Goal: Task Accomplishment & Management: Manage account settings

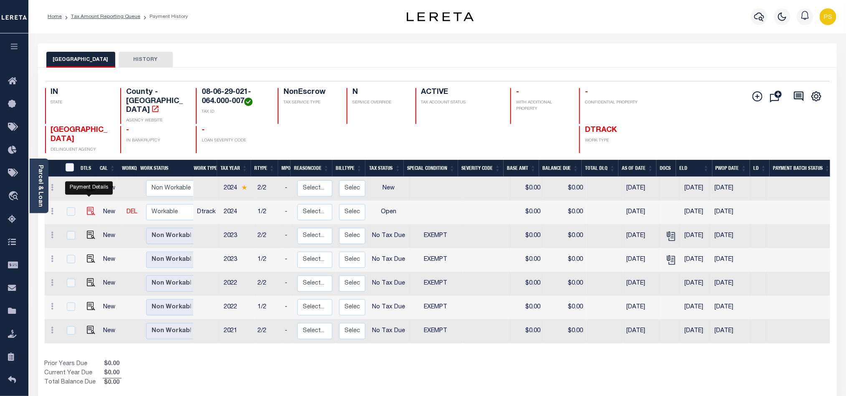
click at [88, 208] on img "" at bounding box center [91, 211] width 8 height 8
checkbox input "true"
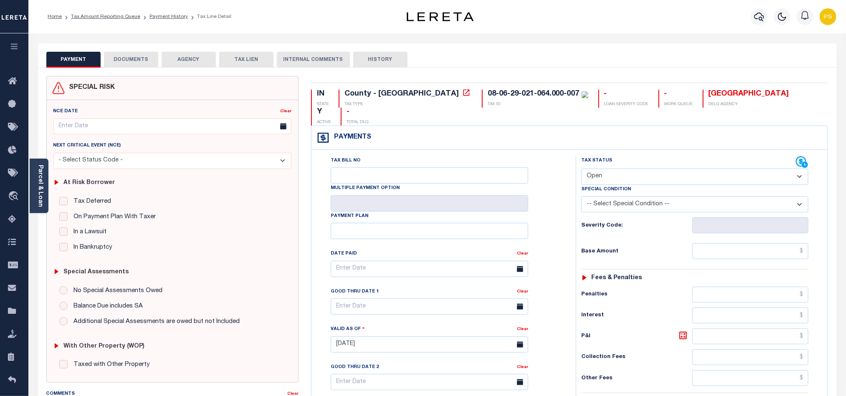
click at [604, 169] on select "- Select Status Code - Open Due/Unpaid Paid Incomplete No Tax Due Internal Refu…" at bounding box center [695, 177] width 227 height 16
select select "PYD"
click at [582, 169] on select "- Select Status Code - Open Due/Unpaid Paid Incomplete No Tax Due Internal Refu…" at bounding box center [695, 177] width 227 height 16
type input "08/27/2025"
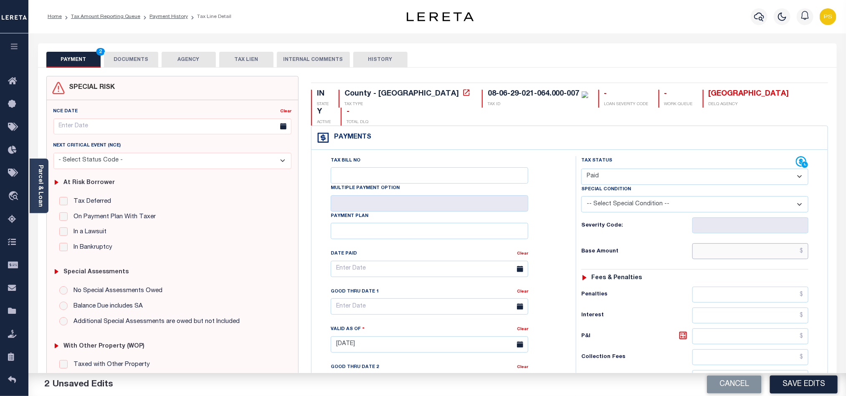
click at [801, 244] on input "text" at bounding box center [751, 252] width 117 height 16
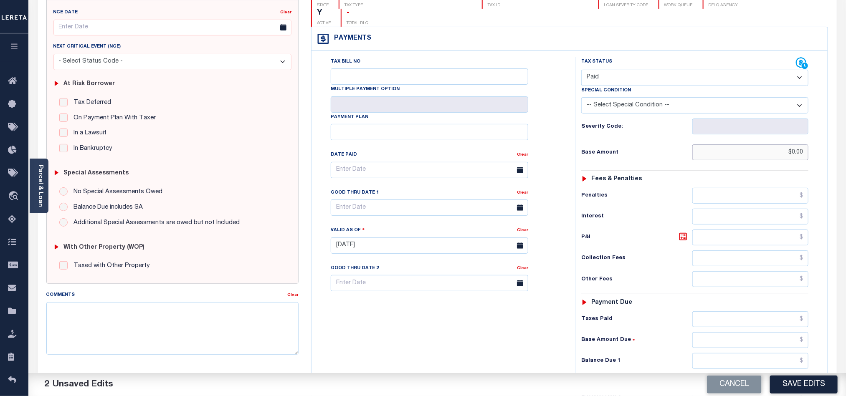
scroll to position [125, 0]
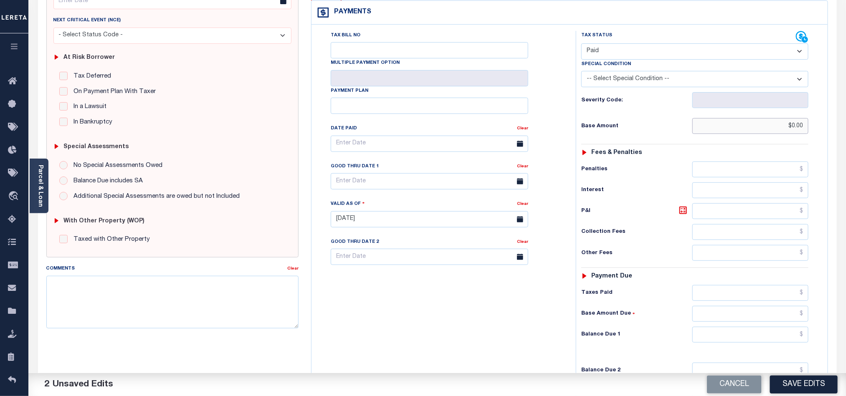
type input "$0.00"
click at [807, 328] on input "text" at bounding box center [751, 335] width 117 height 16
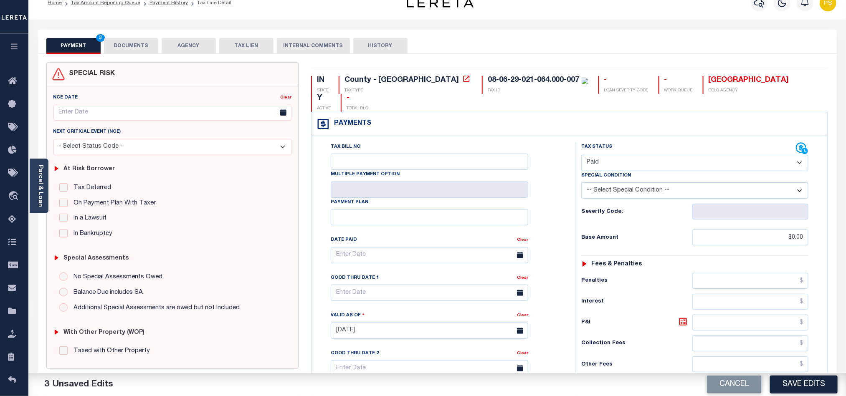
scroll to position [0, 0]
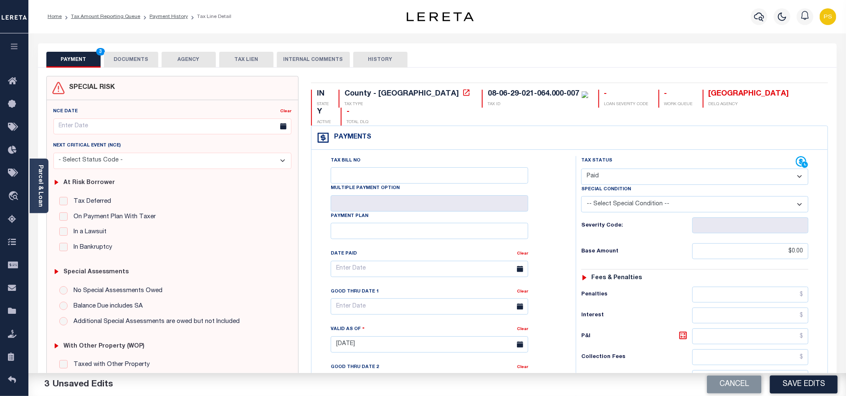
type input "$0.00"
click at [135, 62] on button "DOCUMENTS" at bounding box center [131, 60] width 54 height 16
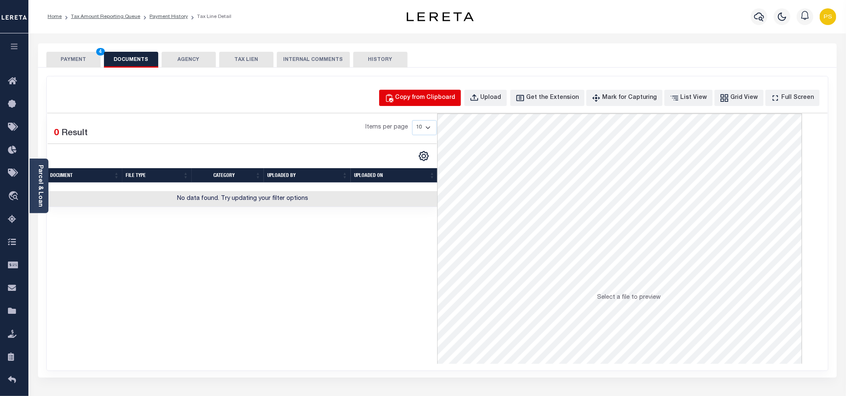
click at [431, 103] on button "Copy from Clipboard" at bounding box center [420, 98] width 82 height 16
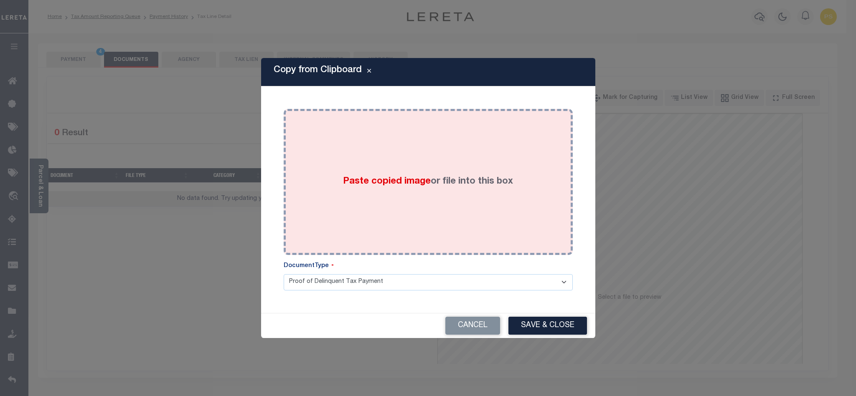
click at [363, 177] on span "Paste copied image" at bounding box center [387, 181] width 88 height 9
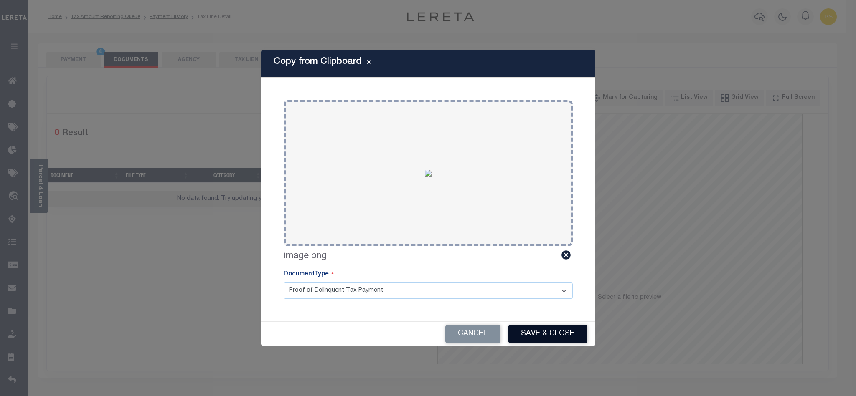
click at [541, 333] on button "Save & Close" at bounding box center [547, 334] width 79 height 18
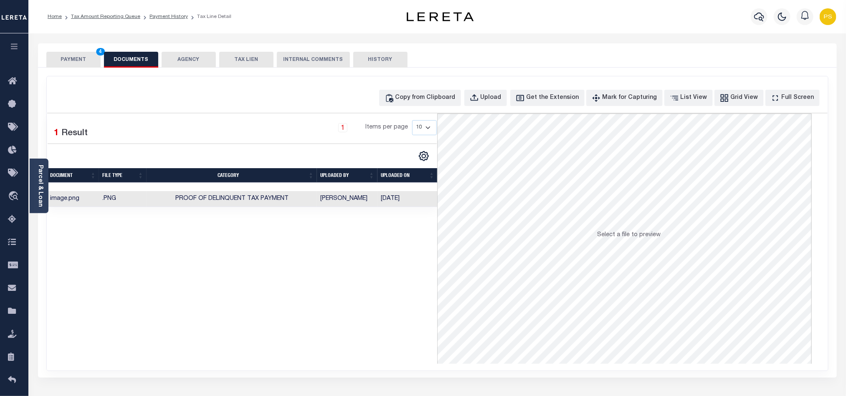
click at [76, 61] on button "PAYMENT 4" at bounding box center [73, 60] width 54 height 16
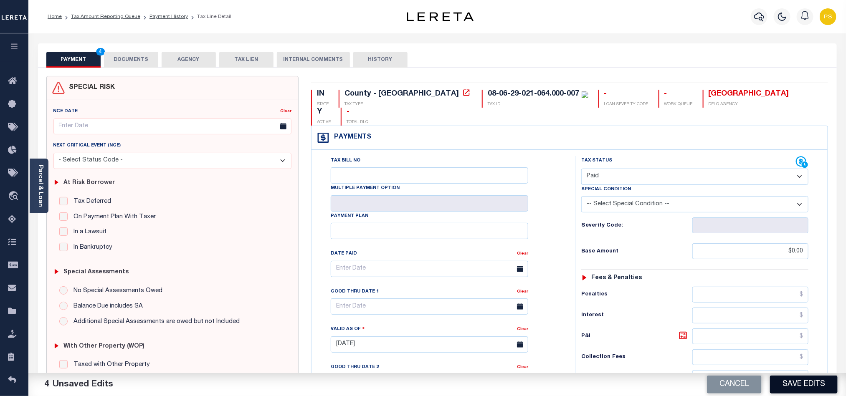
click at [820, 378] on button "Save Edits" at bounding box center [804, 385] width 68 height 18
checkbox input "false"
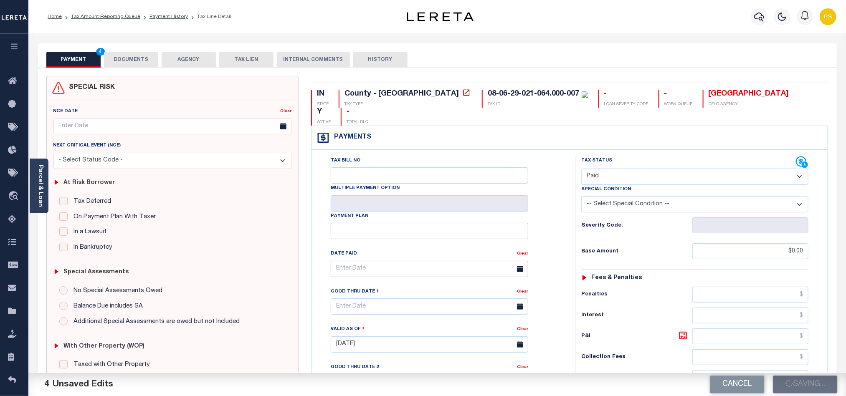
type input "$0"
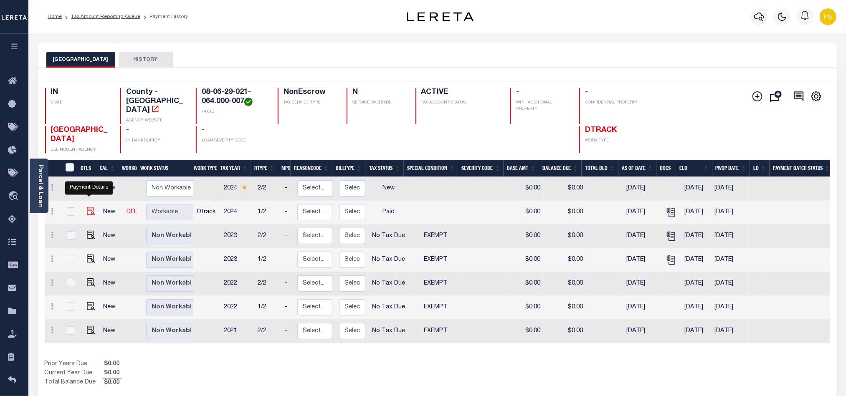
click at [89, 208] on img "" at bounding box center [91, 211] width 8 height 8
checkbox input "true"
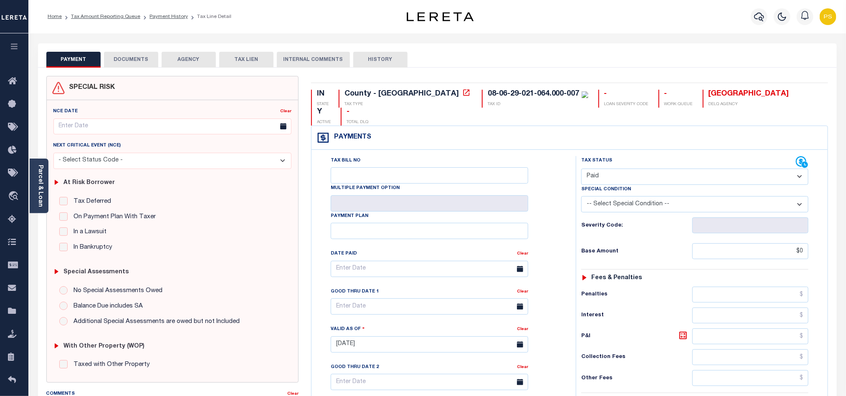
click at [625, 169] on select "- Select Status Code - Open Due/Unpaid Paid Incomplete No Tax Due Internal Refu…" at bounding box center [695, 177] width 227 height 16
select select "NTX"
click at [582, 169] on select "- Select Status Code - Open Due/Unpaid Paid Incomplete No Tax Due Internal Refu…" at bounding box center [695, 177] width 227 height 16
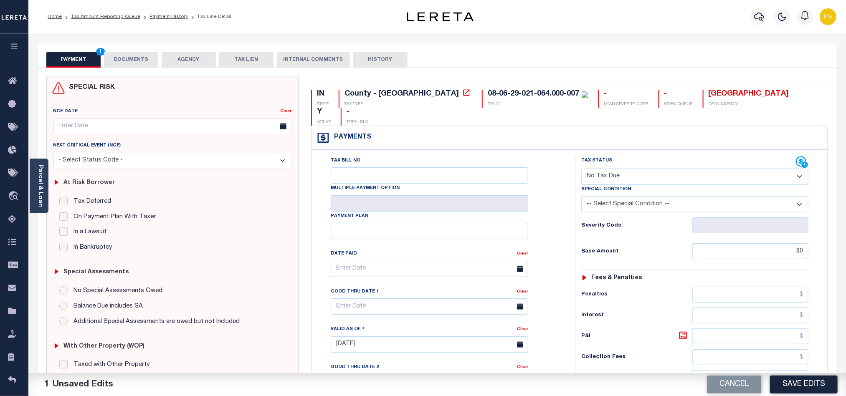
click at [755, 196] on select "-- Select Special Condition -- 3RD PARTY TAX LIEN AGENCY TAX LIEN (A.K.A Inside…" at bounding box center [695, 204] width 227 height 16
select select "5"
click at [582, 196] on select "-- Select Special Condition -- 3RD PARTY TAX LIEN AGENCY TAX LIEN (A.K.A Inside…" at bounding box center [695, 204] width 227 height 16
click at [804, 244] on input "$0" at bounding box center [751, 252] width 117 height 16
type input "$0.00"
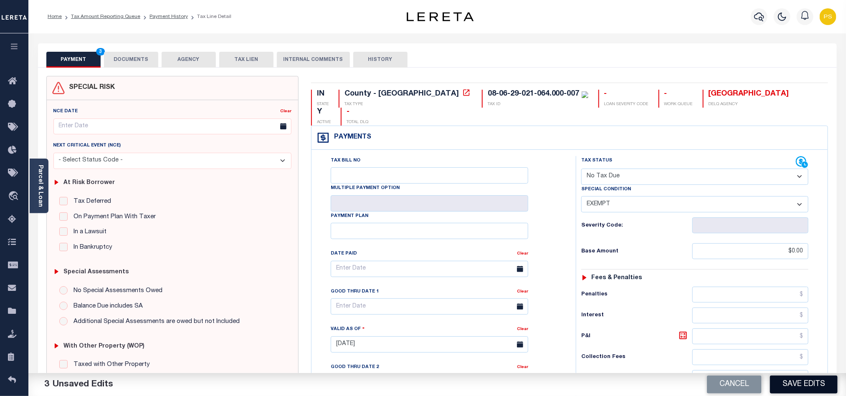
click at [828, 384] on button "Save Edits" at bounding box center [804, 385] width 68 height 18
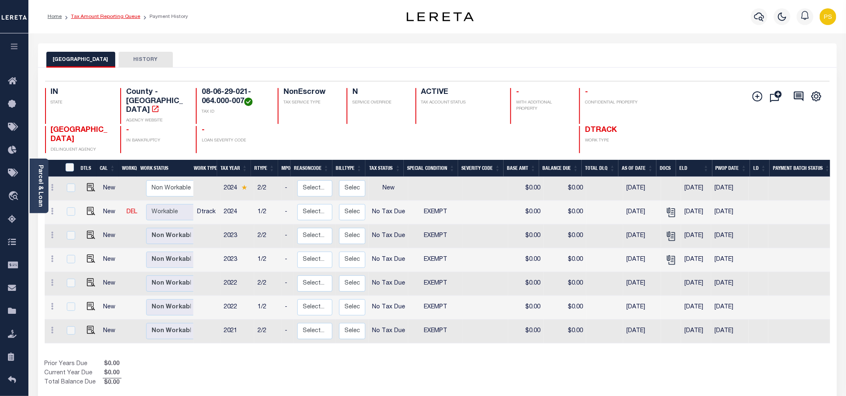
click at [119, 17] on link "Tax Amount Reporting Queue" at bounding box center [105, 16] width 69 height 5
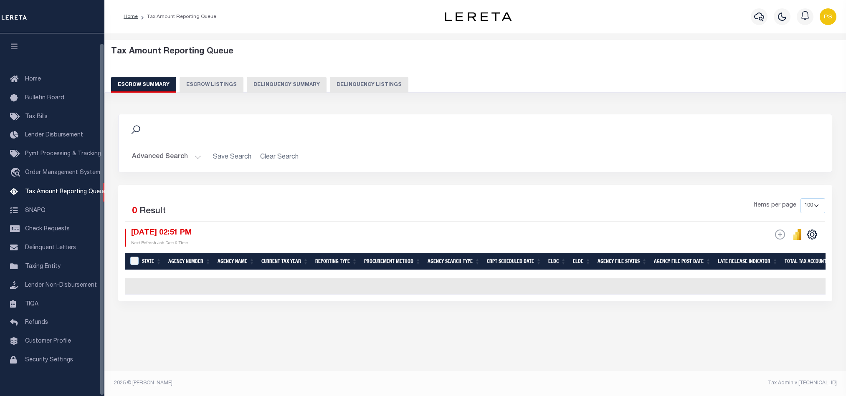
select select "100"
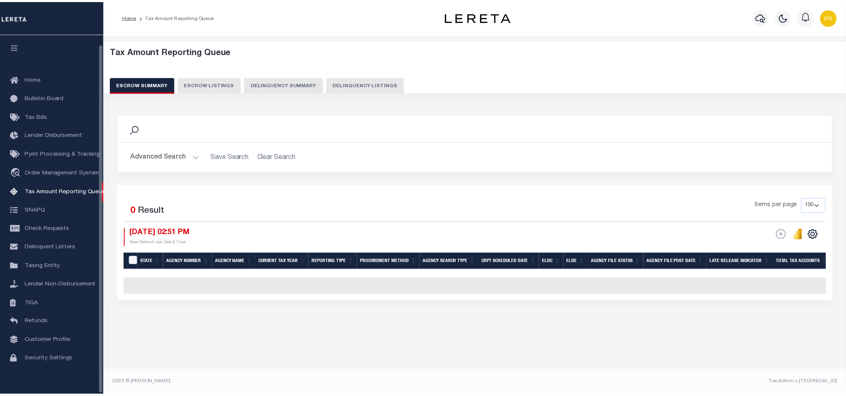
scroll to position [10, 0]
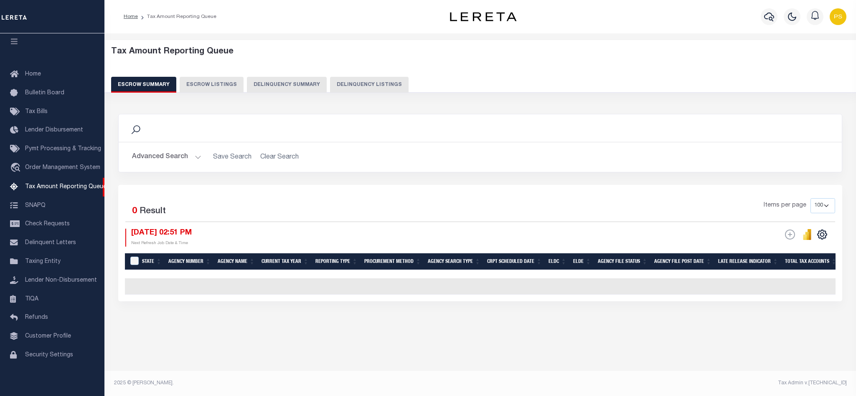
click at [375, 86] on button "Delinquency Listings" at bounding box center [369, 85] width 79 height 16
select select "100"
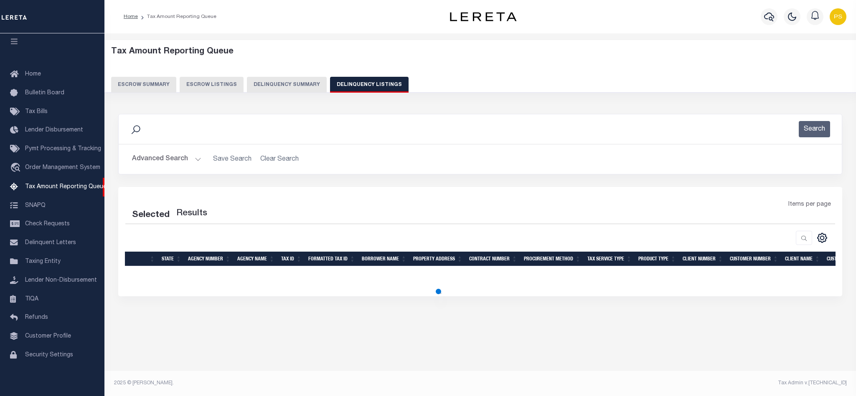
select select "100"
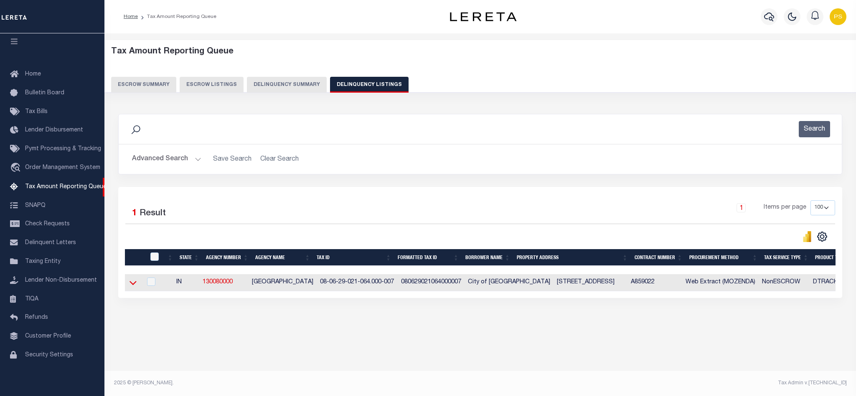
click at [132, 287] on icon at bounding box center [133, 283] width 7 height 9
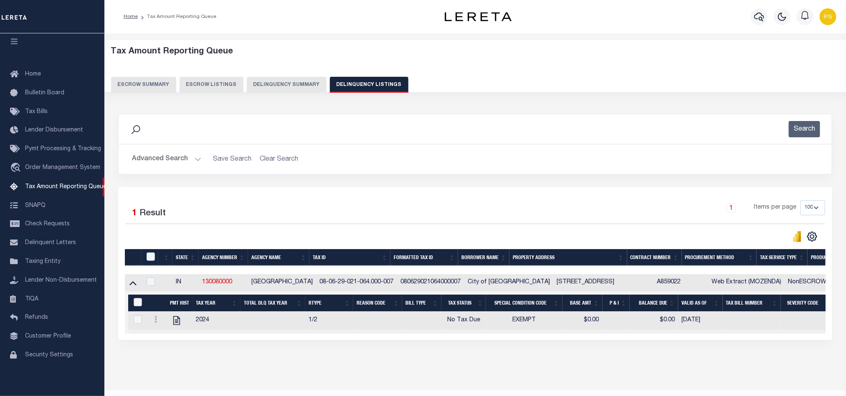
click at [137, 307] on input "&nbsp;" at bounding box center [138, 302] width 8 height 8
checkbox input "true"
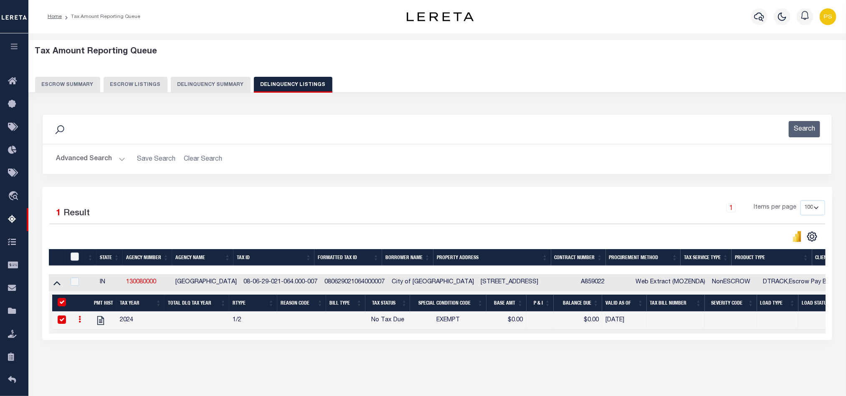
click at [74, 259] on input "checkbox" at bounding box center [75, 257] width 8 height 8
checkbox input "true"
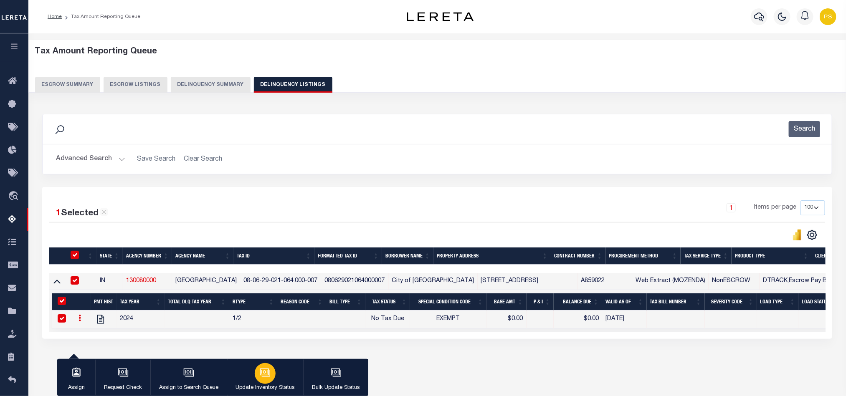
click at [273, 375] on div "button" at bounding box center [265, 373] width 21 height 21
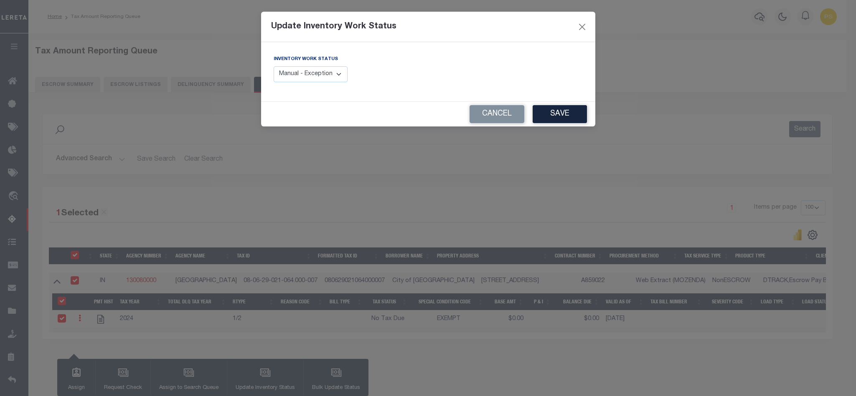
click at [325, 74] on select "Manual - Exception Pended - Awaiting Search Late Add Exception Completed" at bounding box center [311, 74] width 74 height 16
select select "4"
click at [274, 67] on select "Manual - Exception Pended - Awaiting Search Late Add Exception Completed" at bounding box center [311, 74] width 74 height 16
click at [563, 117] on button "Save" at bounding box center [560, 114] width 54 height 18
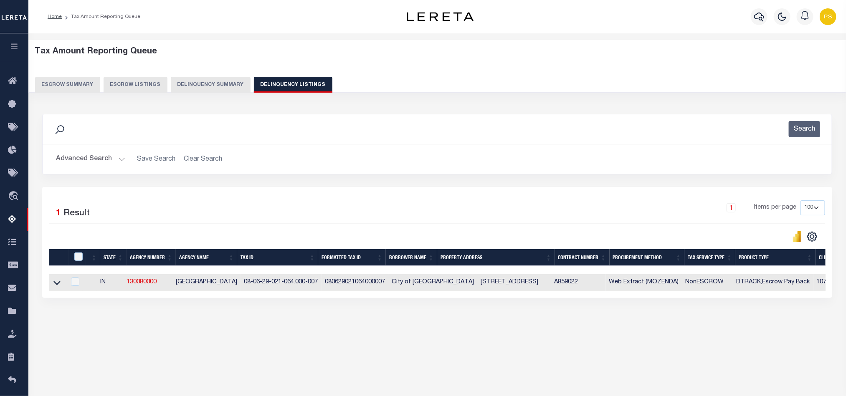
click at [79, 164] on button "Advanced Search" at bounding box center [90, 159] width 69 height 16
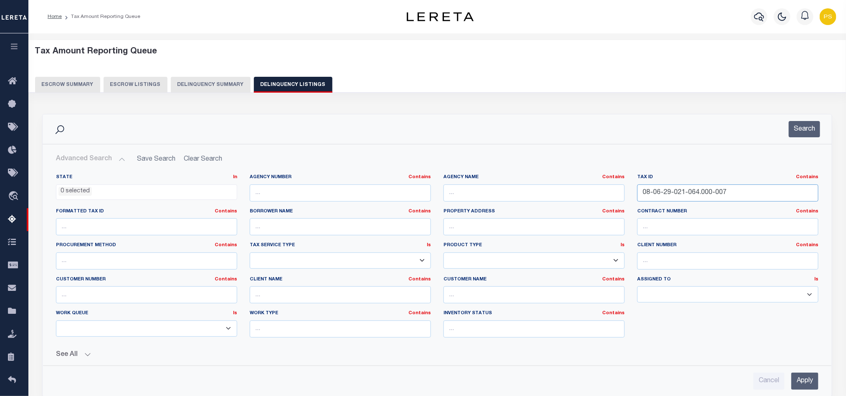
click at [696, 198] on input "08-06-29-021-064.000-007" at bounding box center [728, 193] width 181 height 17
paste input "5"
type input "08-06-29-021-065.000-007"
click at [800, 381] on input "Apply" at bounding box center [805, 381] width 27 height 17
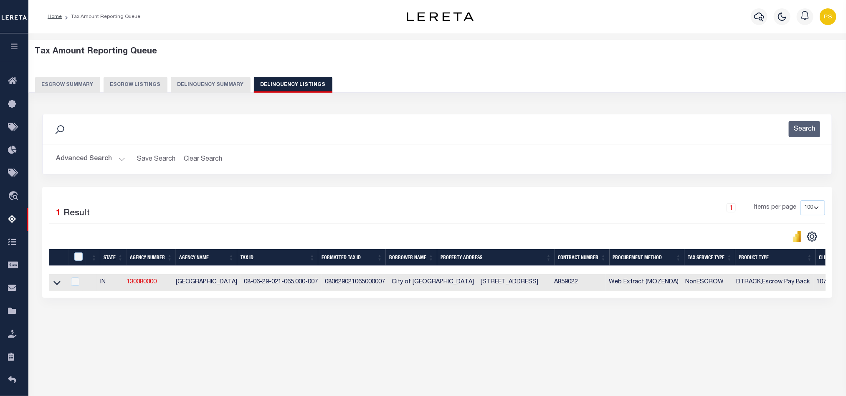
drag, startPoint x: 56, startPoint y: 288, endPoint x: 148, endPoint y: 298, distance: 93.3
click at [56, 286] on icon at bounding box center [56, 284] width 7 height 4
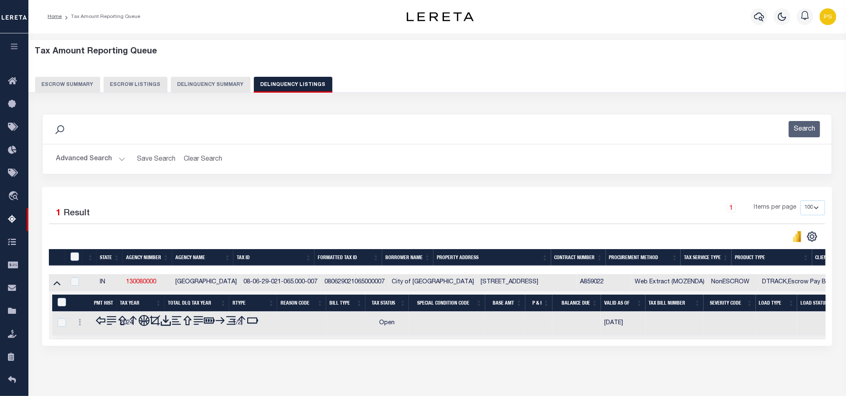
scroll to position [46, 0]
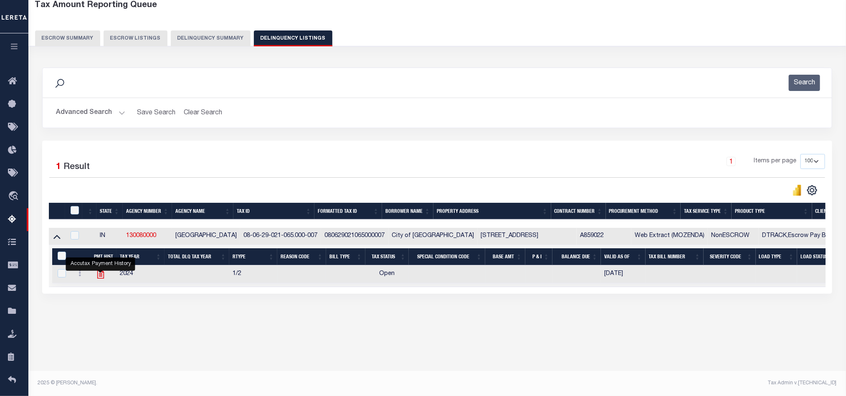
click at [102, 280] on icon "" at bounding box center [100, 274] width 11 height 11
checkbox input "true"
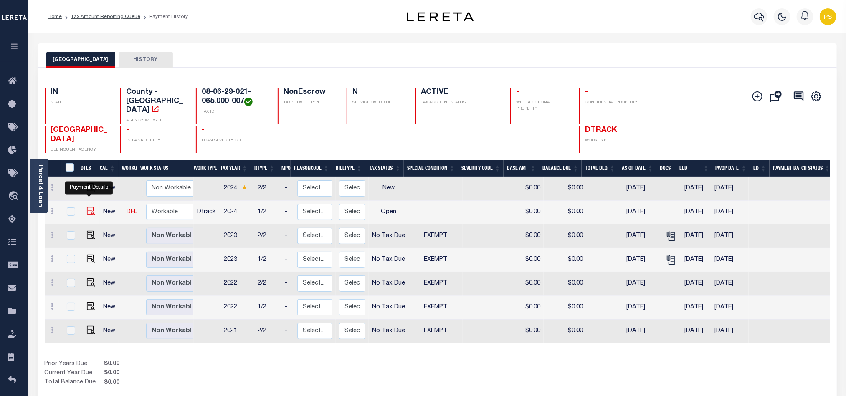
click at [89, 207] on img "" at bounding box center [91, 211] width 8 height 8
checkbox input "true"
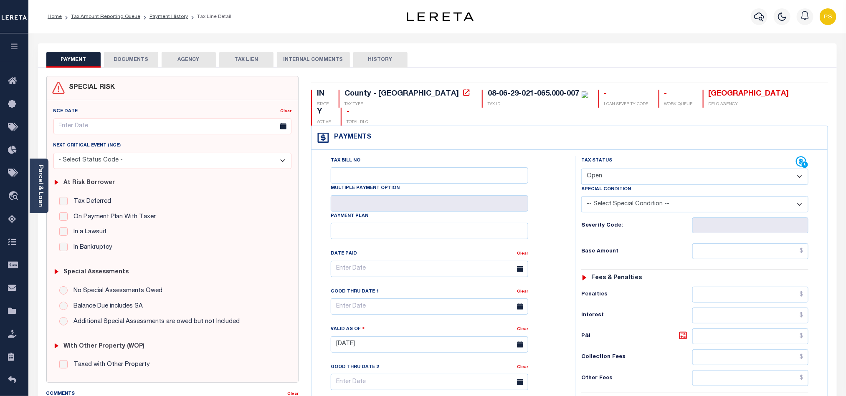
click at [612, 169] on select "- Select Status Code - Open Due/Unpaid Paid Incomplete No Tax Due Internal Refu…" at bounding box center [695, 177] width 227 height 16
select select "NTX"
click at [582, 169] on select "- Select Status Code - Open Due/Unpaid Paid Incomplete No Tax Due Internal Refu…" at bounding box center [695, 177] width 227 height 16
type input "[DATE]"
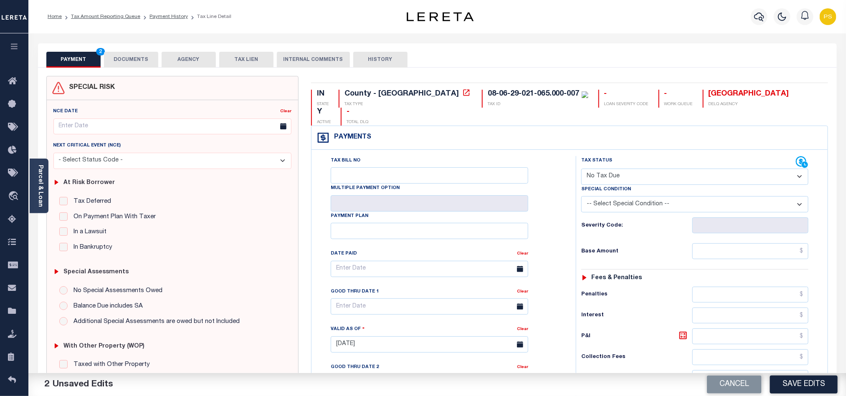
click at [748, 196] on select "-- Select Special Condition -- 3RD PARTY TAX LIEN AGENCY TAX LIEN (A.K.A Inside…" at bounding box center [695, 204] width 227 height 16
select select "5"
click at [582, 196] on select "-- Select Special Condition -- 3RD PARTY TAX LIEN AGENCY TAX LIEN (A.K.A Inside…" at bounding box center [695, 204] width 227 height 16
click at [805, 244] on input "text" at bounding box center [751, 252] width 117 height 16
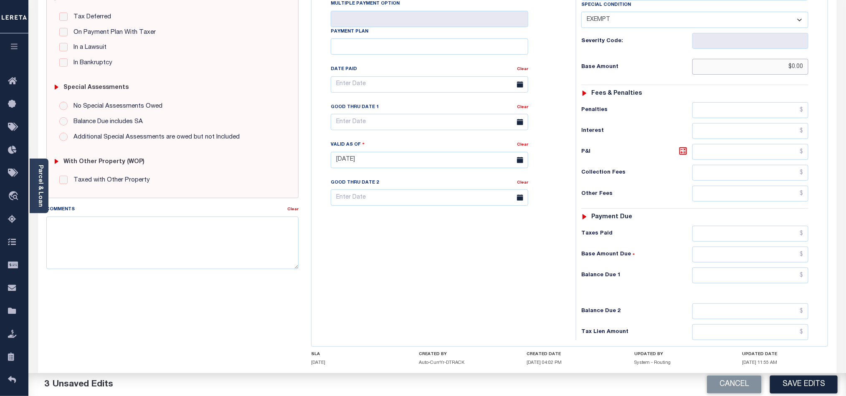
scroll to position [188, 0]
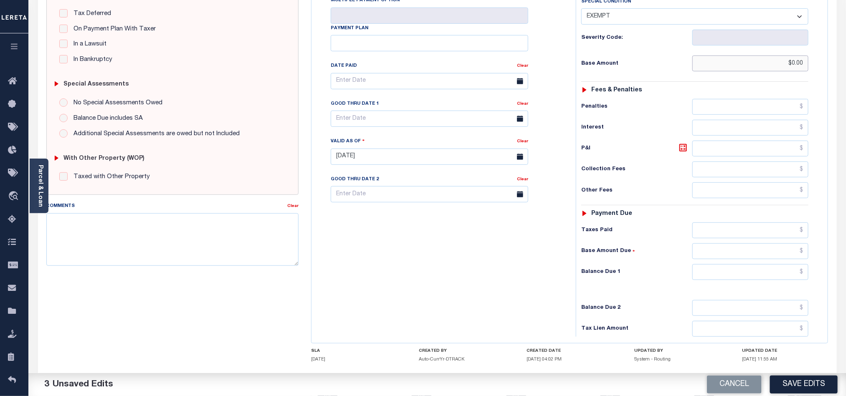
type input "$0.00"
click at [805, 264] on input "text" at bounding box center [751, 272] width 117 height 16
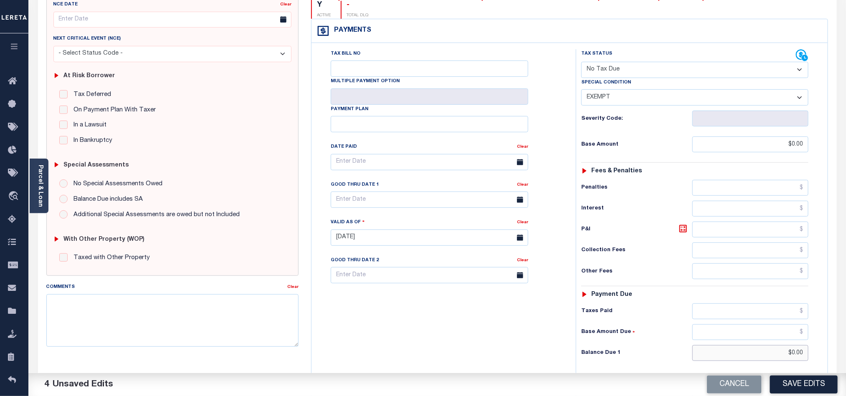
scroll to position [0, 0]
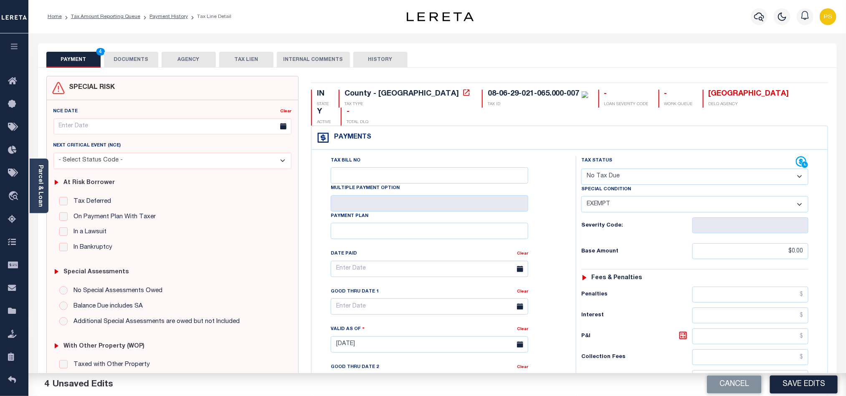
type input "$0.00"
click at [143, 54] on button "DOCUMENTS" at bounding box center [131, 60] width 54 height 16
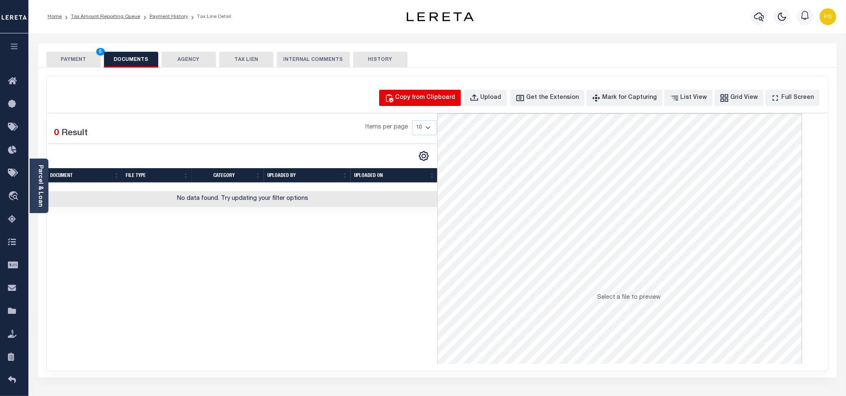
click at [428, 103] on button "Copy from Clipboard" at bounding box center [420, 98] width 82 height 16
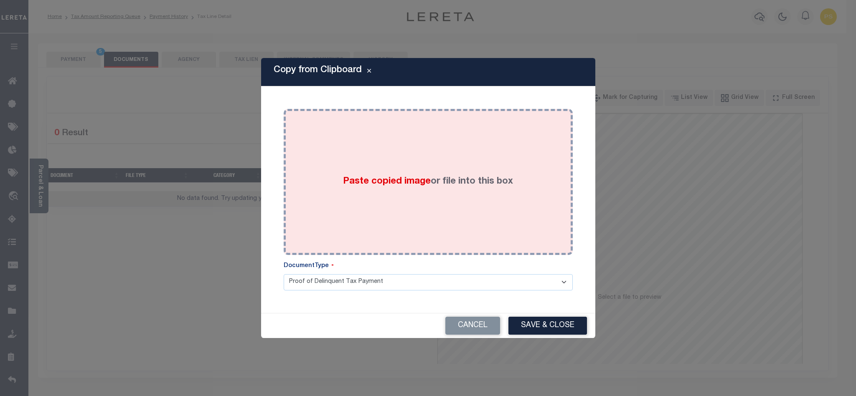
click at [384, 182] on span "Paste copied image" at bounding box center [387, 181] width 88 height 9
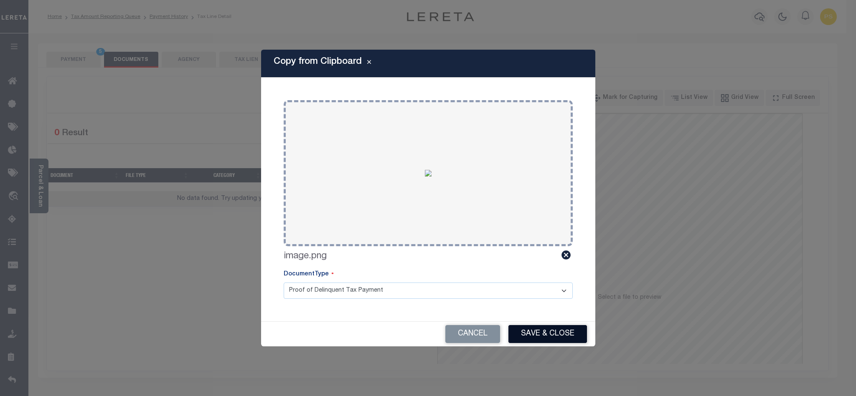
click at [532, 330] on button "Save & Close" at bounding box center [547, 334] width 79 height 18
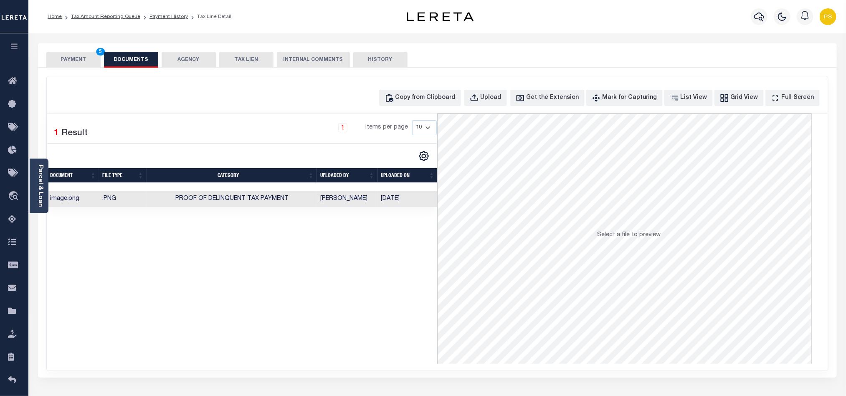
click at [75, 64] on button "PAYMENT 5" at bounding box center [73, 60] width 54 height 16
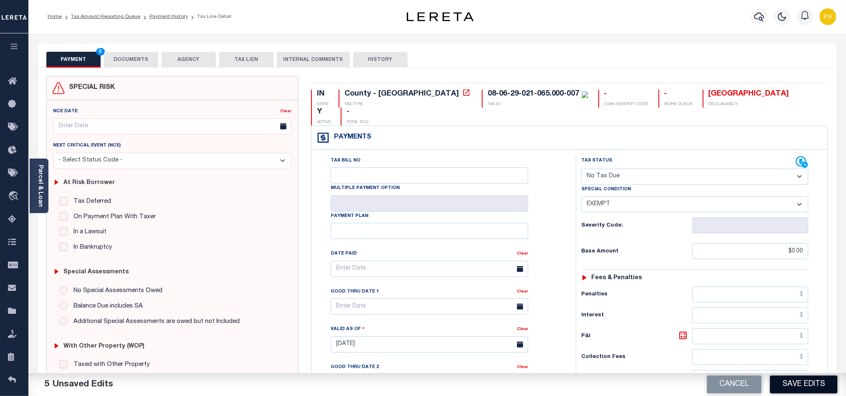
click at [789, 389] on button "Save Edits" at bounding box center [804, 385] width 68 height 18
checkbox input "false"
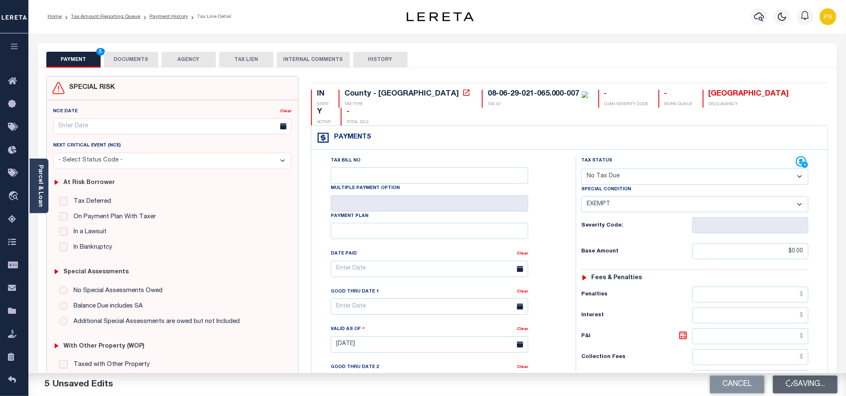
type input "$0"
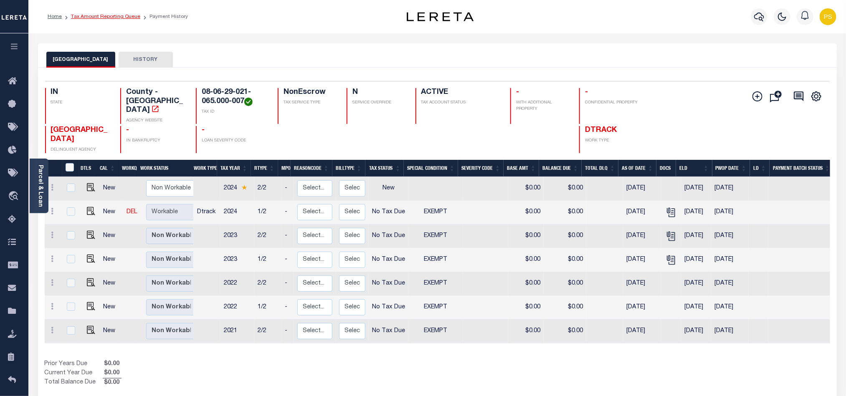
click at [105, 19] on link "Tax Amount Reporting Queue" at bounding box center [105, 16] width 69 height 5
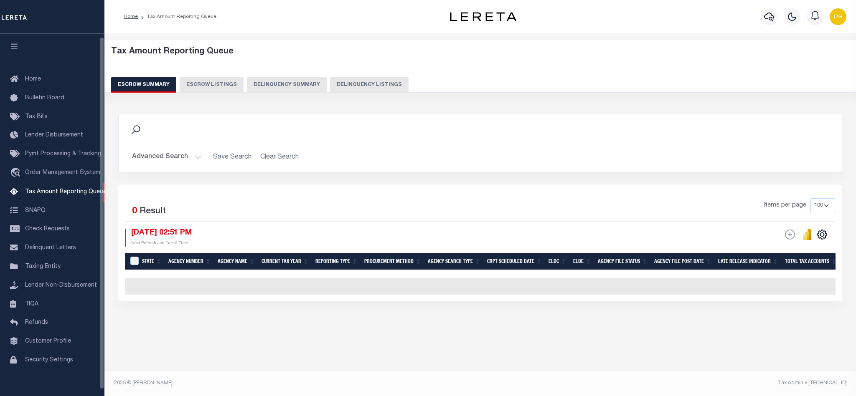
select select "100"
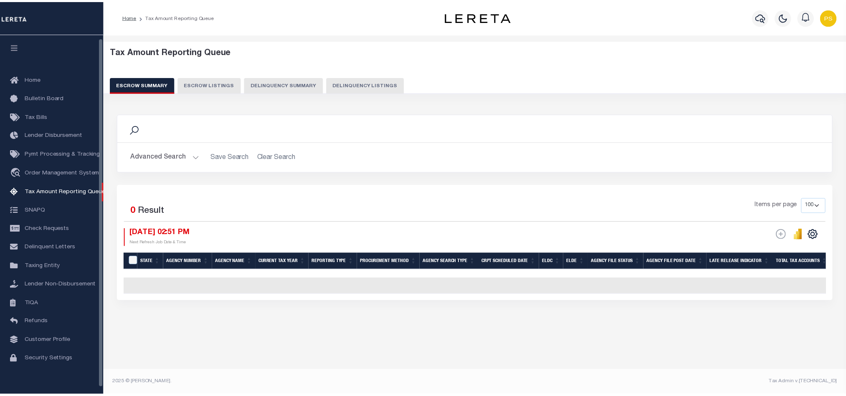
scroll to position [4, 0]
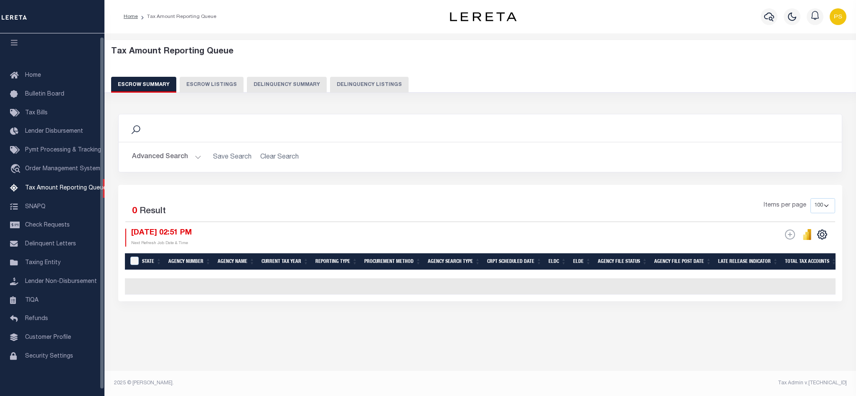
click at [353, 90] on button "Delinquency Listings" at bounding box center [369, 85] width 79 height 16
select select "100"
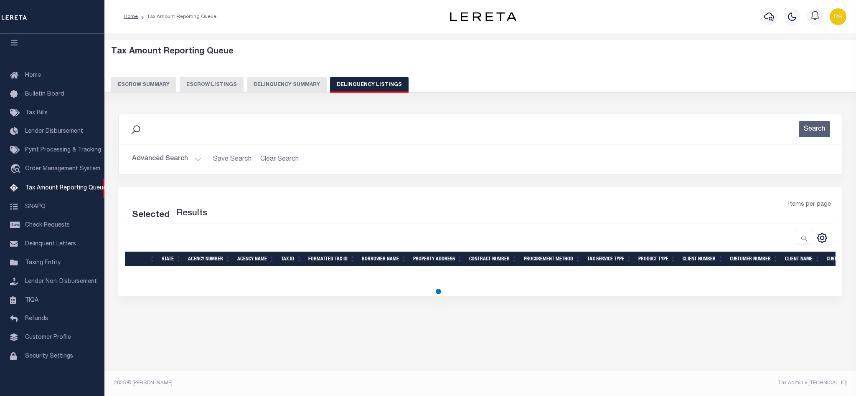
select select "100"
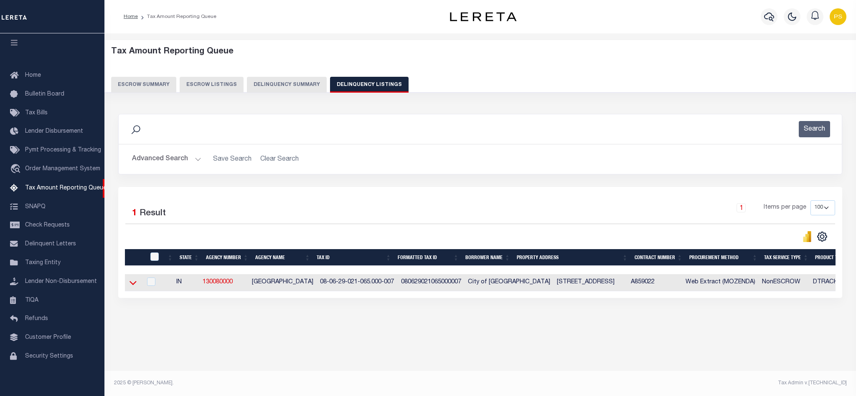
click at [135, 286] on icon at bounding box center [133, 284] width 7 height 4
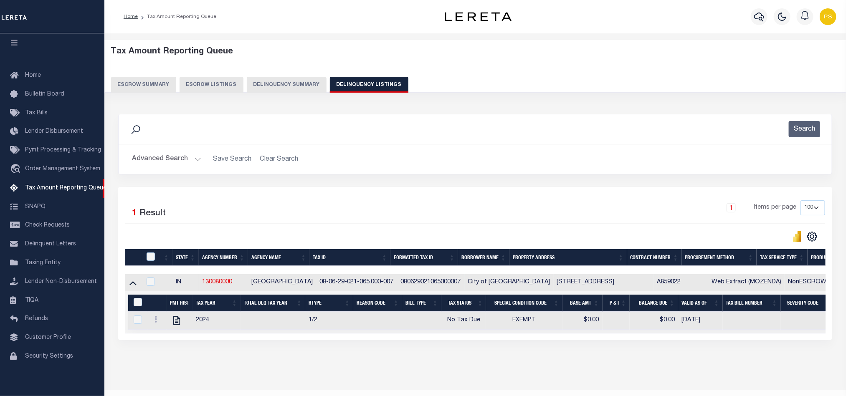
click at [134, 301] on th "&nbsp;" at bounding box center [138, 303] width 20 height 17
click at [139, 306] on input "&nbsp;" at bounding box center [138, 302] width 8 height 8
checkbox input "true"
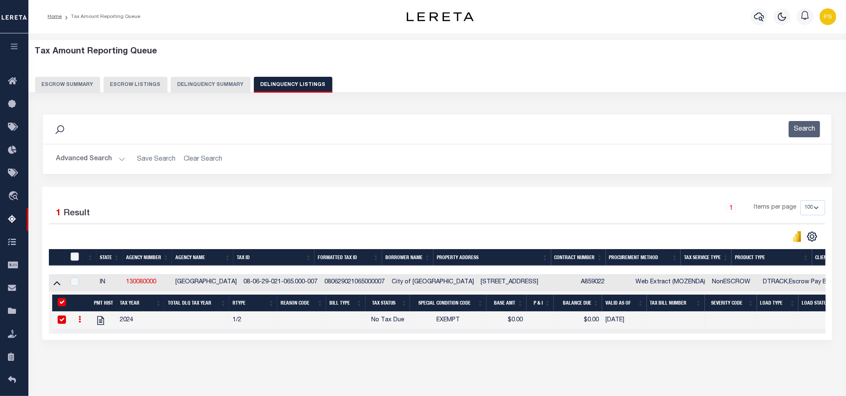
click at [73, 261] on input "checkbox" at bounding box center [75, 257] width 8 height 8
checkbox input "true"
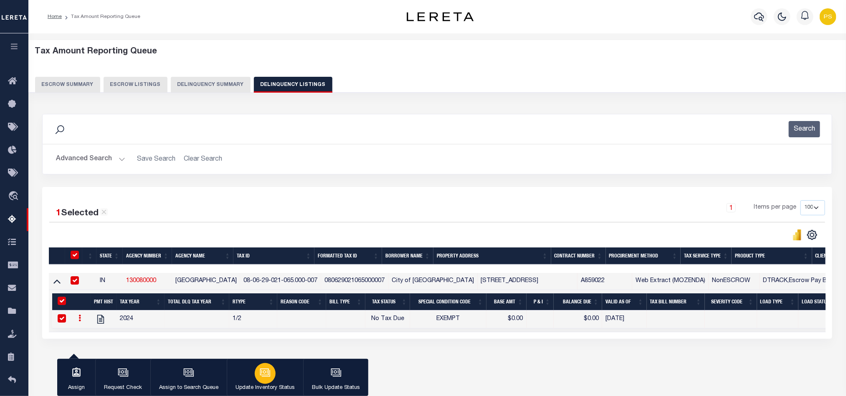
click at [267, 386] on p "Update Inventory Status" at bounding box center [265, 388] width 59 height 8
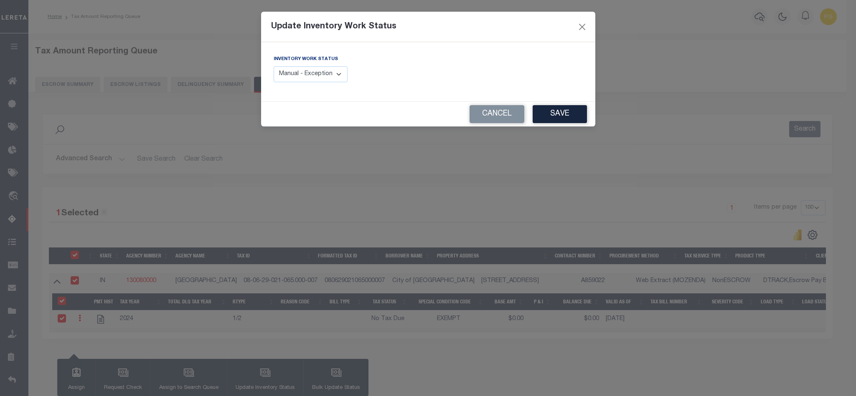
click at [306, 79] on select "Manual - Exception Pended - Awaiting Search Late Add Exception Completed" at bounding box center [311, 74] width 74 height 16
select select "4"
click at [274, 67] on select "Manual - Exception Pended - Awaiting Search Late Add Exception Completed" at bounding box center [311, 74] width 74 height 16
click at [560, 115] on button "Save" at bounding box center [560, 114] width 54 height 18
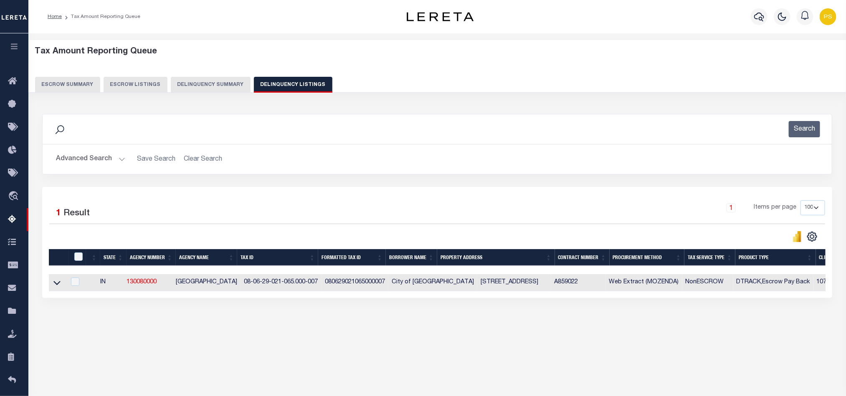
click at [83, 160] on button "Advanced Search" at bounding box center [90, 159] width 69 height 16
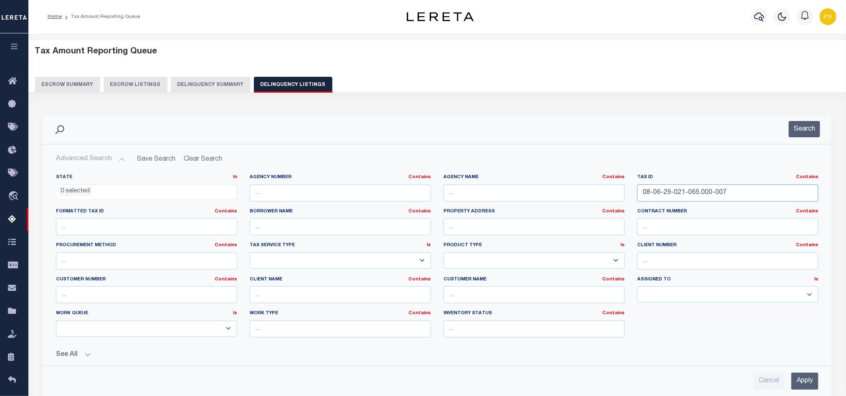
click at [675, 191] on input "08-06-29-021-065.000-007" at bounding box center [728, 193] width 181 height 17
paste input "6"
type input "08-06-29-021-066.000-007"
click at [802, 381] on input "Apply" at bounding box center [805, 381] width 27 height 17
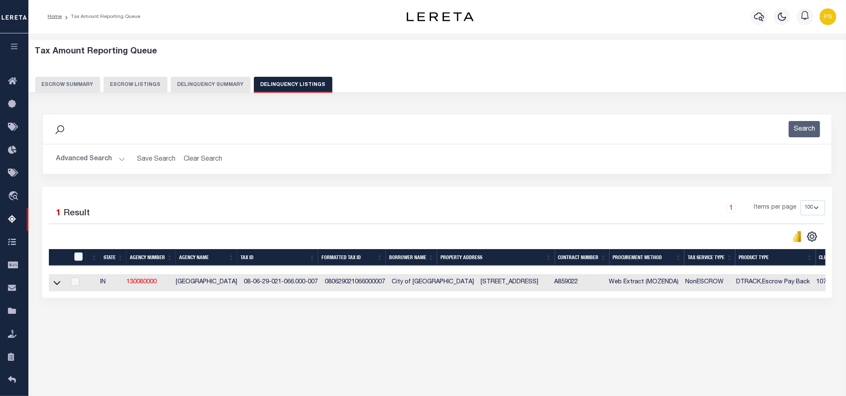
drag, startPoint x: 55, startPoint y: 290, endPoint x: 130, endPoint y: 345, distance: 92.6
click at [55, 287] on icon at bounding box center [56, 283] width 7 height 9
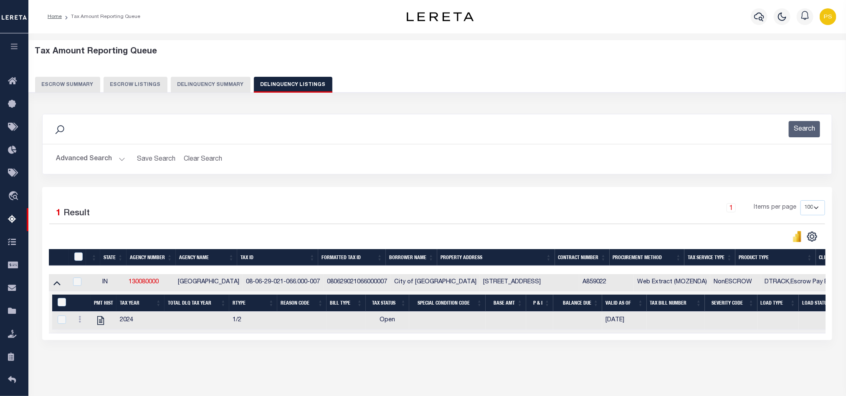
scroll to position [46, 0]
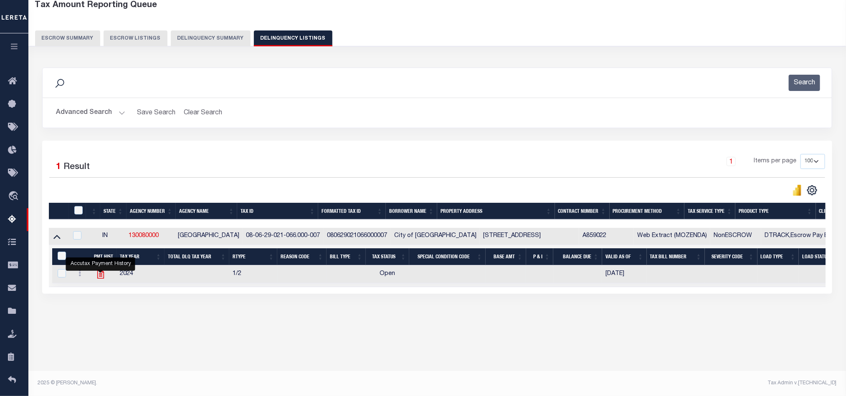
click at [102, 279] on icon "" at bounding box center [100, 274] width 7 height 9
checkbox input "true"
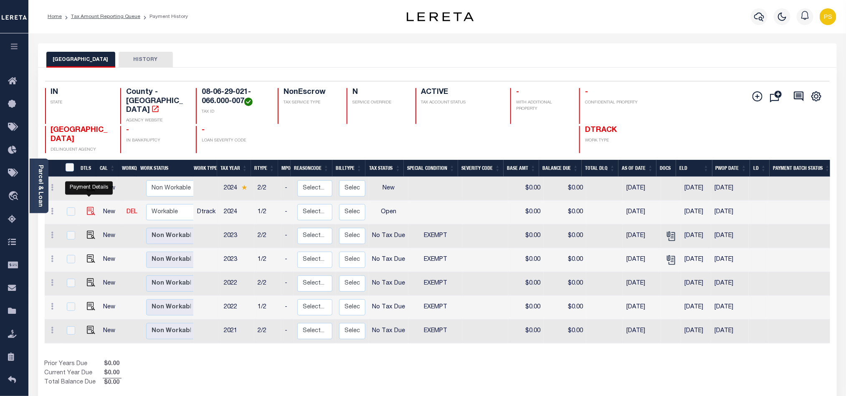
click at [88, 207] on img "" at bounding box center [91, 211] width 8 height 8
checkbox input "true"
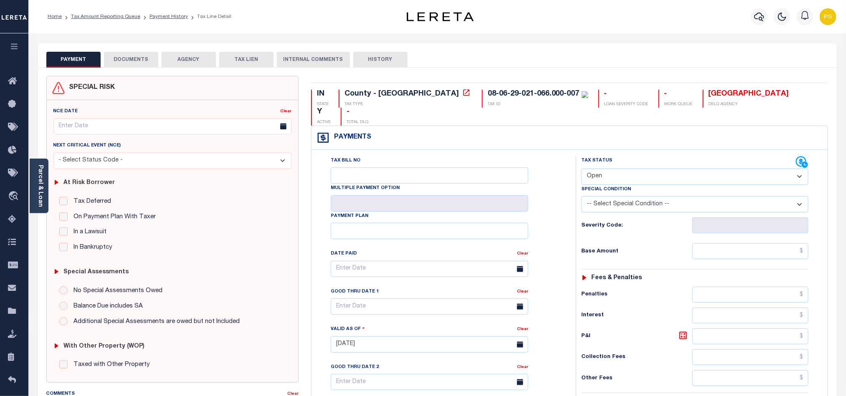
click at [618, 169] on select "- Select Status Code - Open Due/Unpaid Paid Incomplete No Tax Due Internal Refu…" at bounding box center [695, 177] width 227 height 16
select select "PYD"
click at [582, 169] on select "- Select Status Code - Open Due/Unpaid Paid Incomplete No Tax Due Internal Refu…" at bounding box center [695, 177] width 227 height 16
type input "[DATE]"
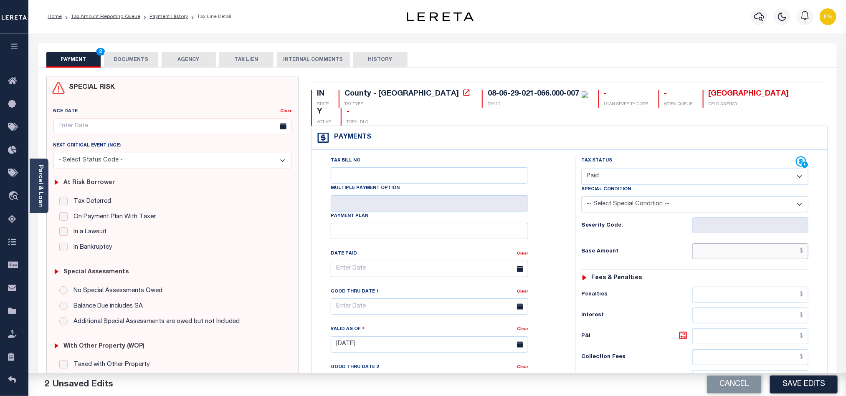
click at [801, 244] on input "text" at bounding box center [751, 252] width 117 height 16
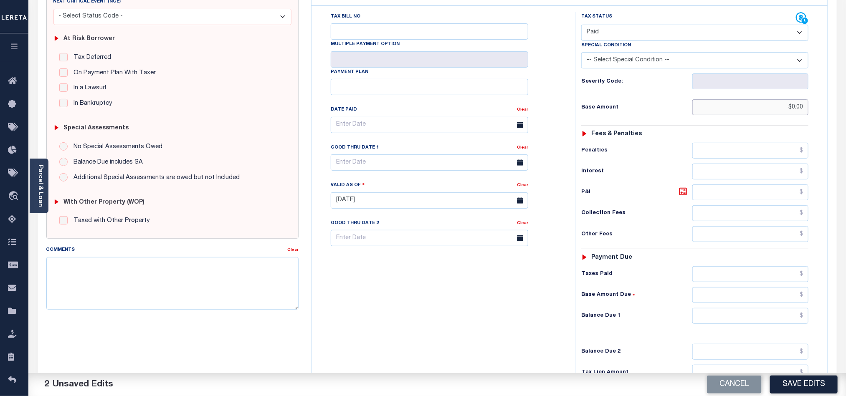
scroll to position [188, 0]
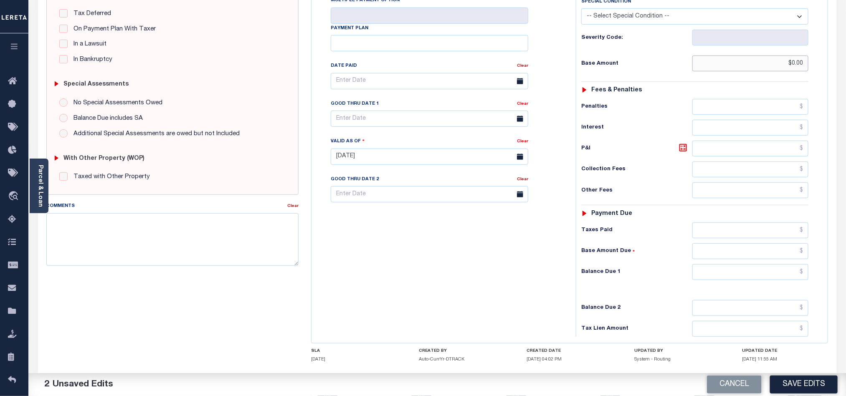
type input "$0.00"
click at [806, 264] on input "text" at bounding box center [751, 272] width 117 height 16
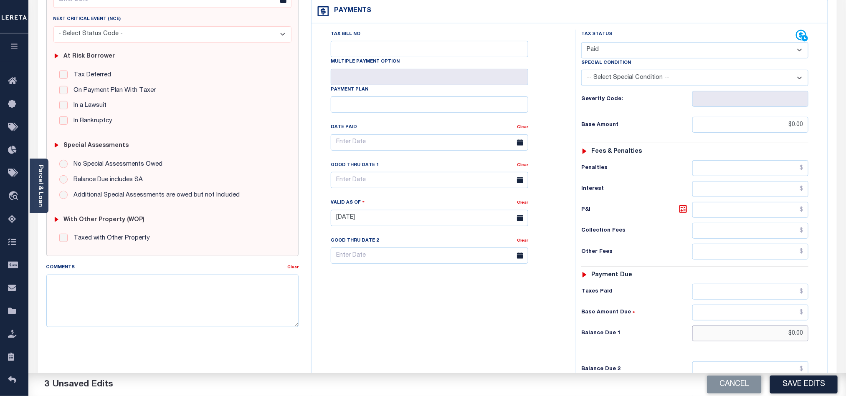
scroll to position [125, 0]
type input "$0.00"
click at [640, 43] on select "- Select Status Code - Open Due/Unpaid Paid Incomplete No Tax Due Internal Refu…" at bounding box center [695, 51] width 227 height 16
select select "NTX"
click at [582, 43] on select "- Select Status Code - Open Due/Unpaid Paid Incomplete No Tax Due Internal Refu…" at bounding box center [695, 51] width 227 height 16
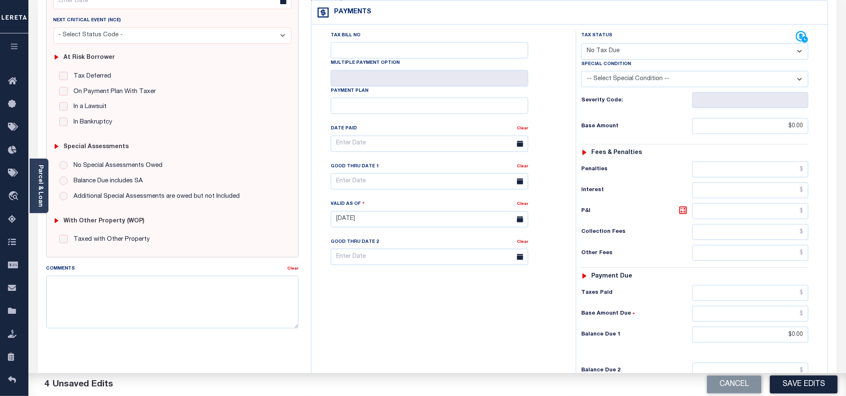
click at [697, 71] on select "-- Select Special Condition -- 3RD PARTY TAX LIEN AGENCY TAX LIEN (A.K.A Inside…" at bounding box center [695, 79] width 227 height 16
select select "5"
click at [582, 71] on select "-- Select Special Condition -- 3RD PARTY TAX LIEN AGENCY TAX LIEN (A.K.A Inside…" at bounding box center [695, 79] width 227 height 16
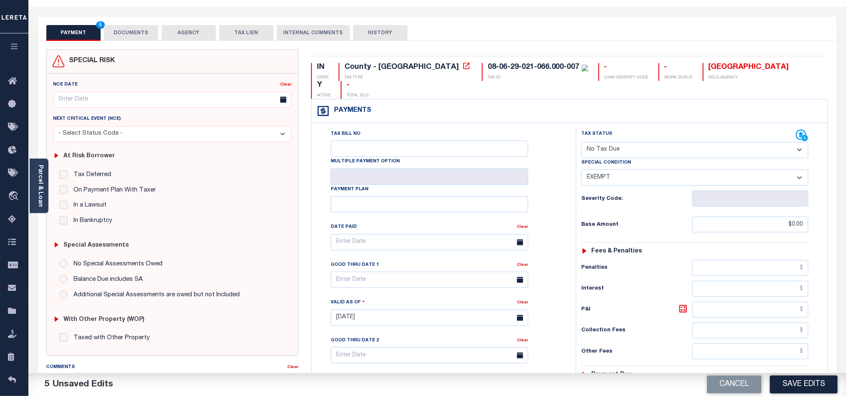
scroll to position [0, 0]
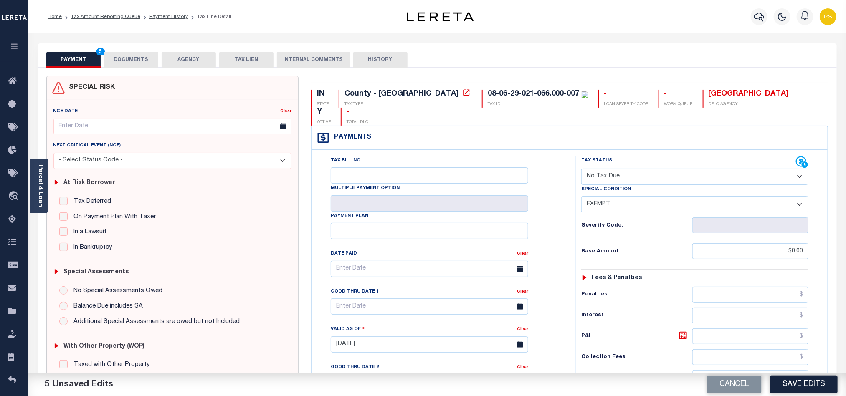
click at [131, 58] on button "DOCUMENTS" at bounding box center [131, 60] width 54 height 16
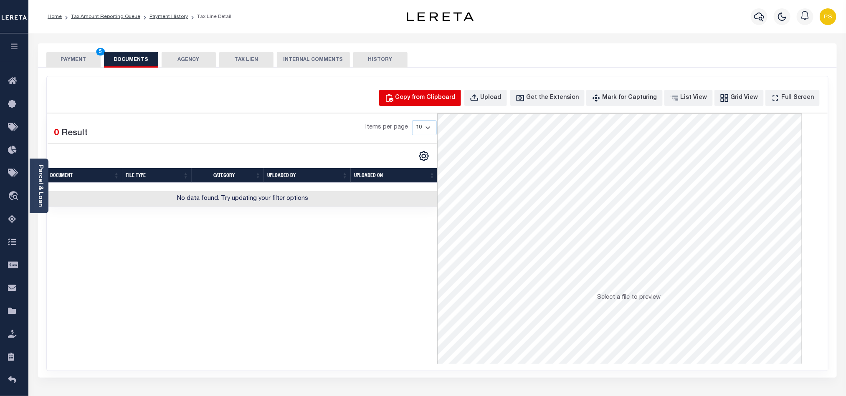
click at [440, 96] on div "Copy from Clipboard" at bounding box center [426, 98] width 60 height 9
select select "POP"
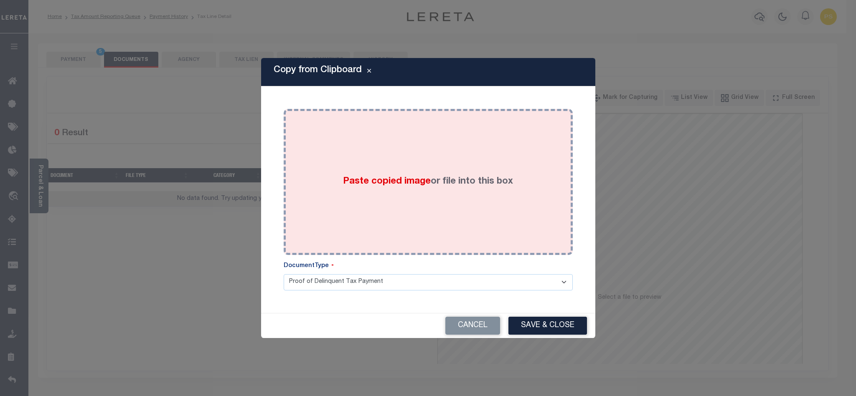
click at [404, 177] on span "Paste copied image" at bounding box center [387, 181] width 88 height 9
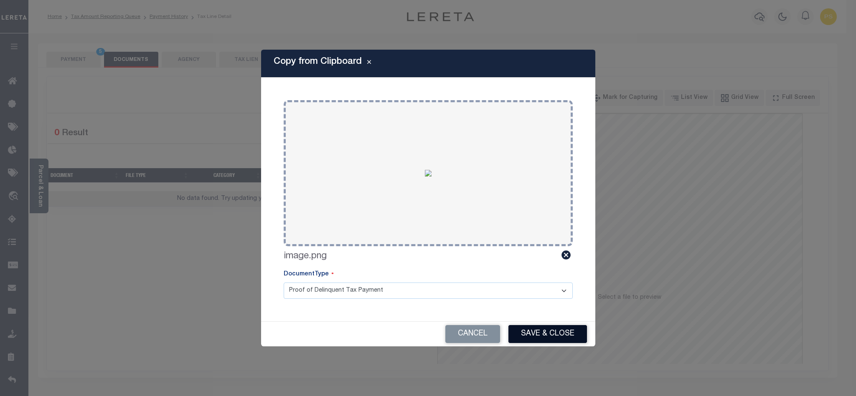
click at [541, 331] on button "Save & Close" at bounding box center [547, 334] width 79 height 18
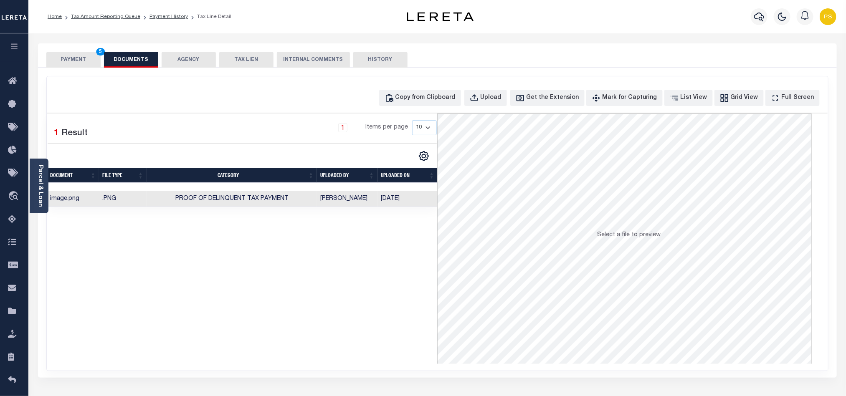
click at [84, 61] on button "PAYMENT 5" at bounding box center [73, 60] width 54 height 16
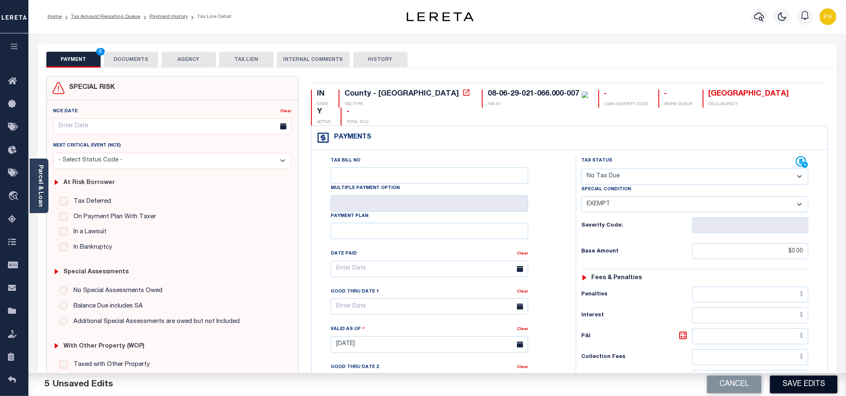
click at [806, 386] on button "Save Edits" at bounding box center [804, 385] width 68 height 18
checkbox input "false"
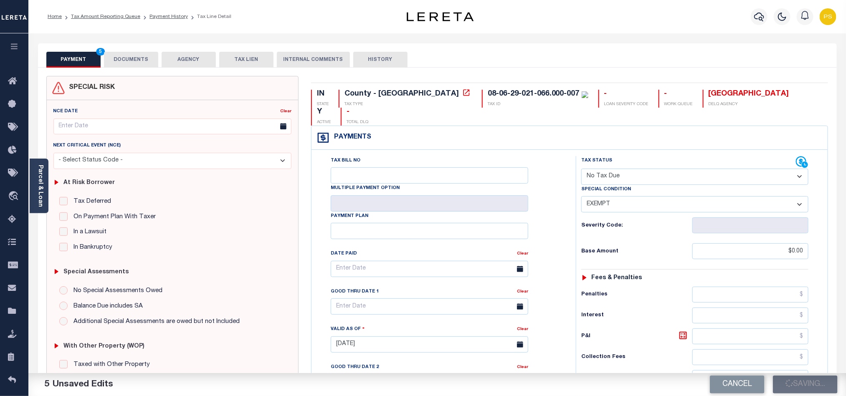
type input "$0"
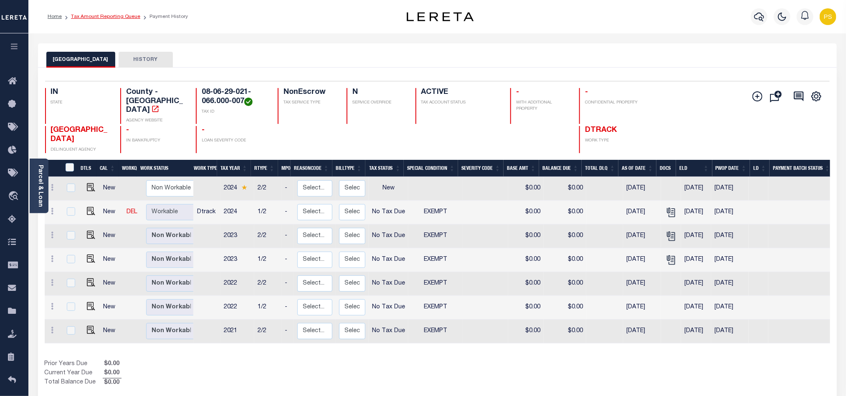
click at [117, 18] on link "Tax Amount Reporting Queue" at bounding box center [105, 16] width 69 height 5
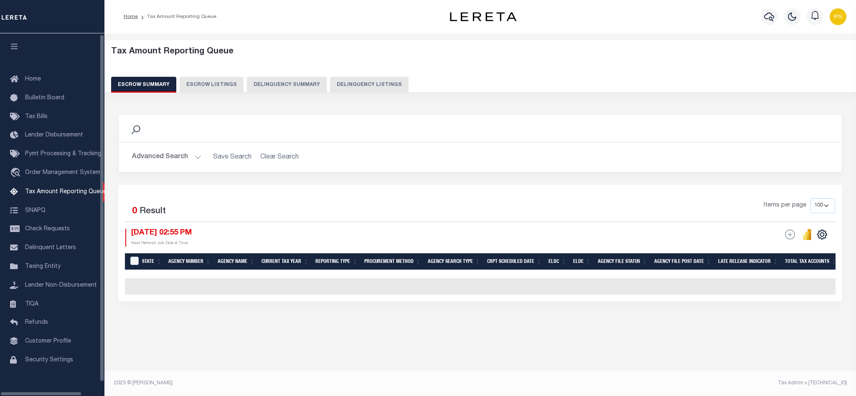
select select "100"
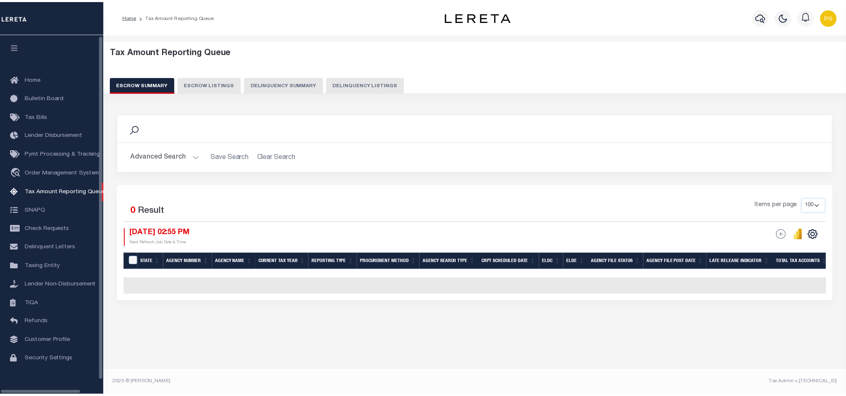
scroll to position [5, 0]
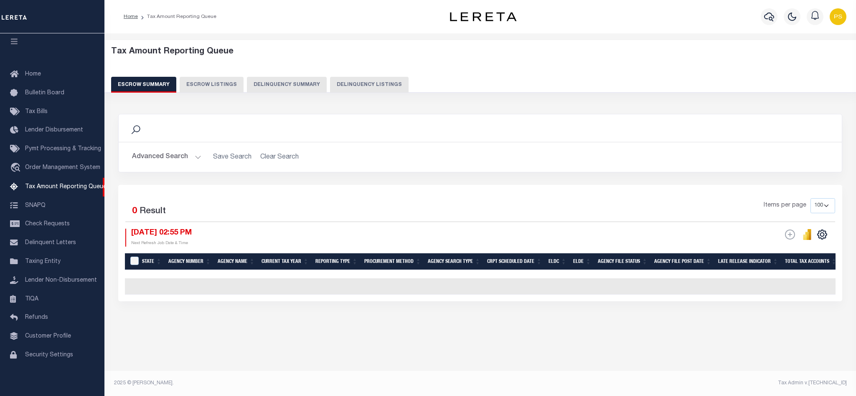
click at [356, 86] on button "Delinquency Listings" at bounding box center [369, 85] width 79 height 16
select select "100"
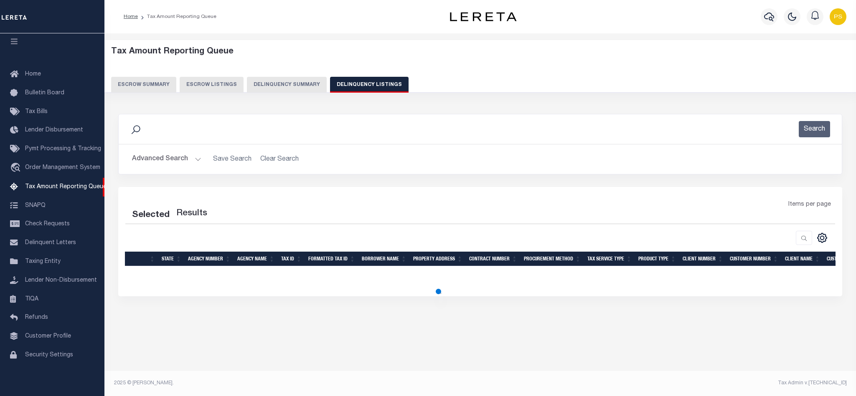
select select "100"
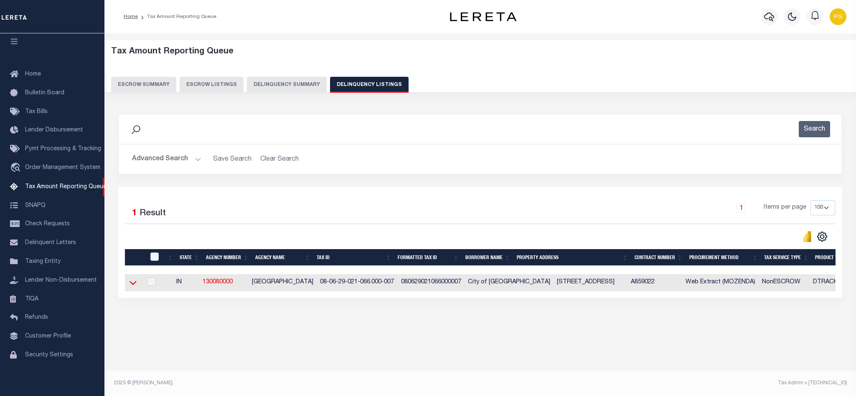
click at [133, 285] on icon at bounding box center [133, 283] width 7 height 9
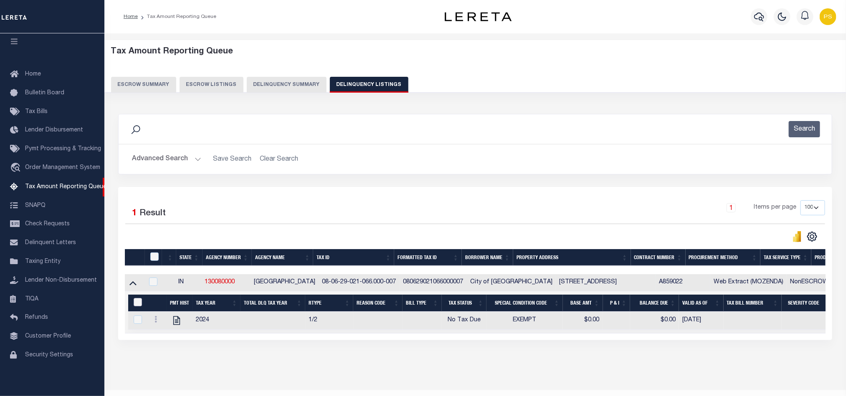
click at [135, 306] on input "&nbsp;" at bounding box center [138, 302] width 8 height 8
checkbox input "true"
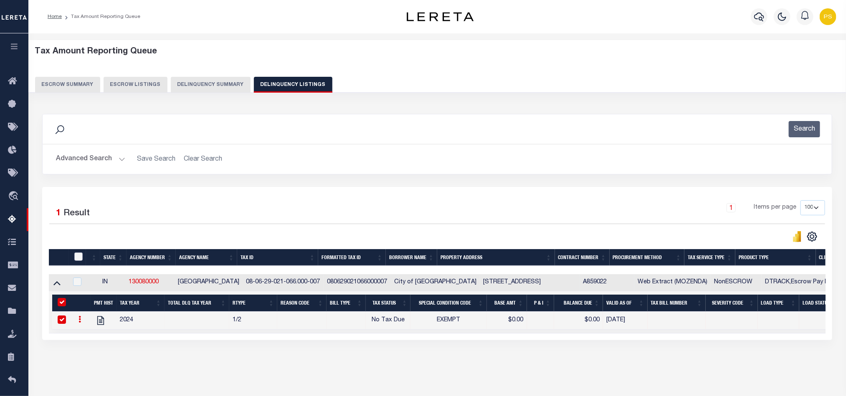
click at [76, 261] on input "checkbox" at bounding box center [78, 257] width 8 height 8
checkbox input "true"
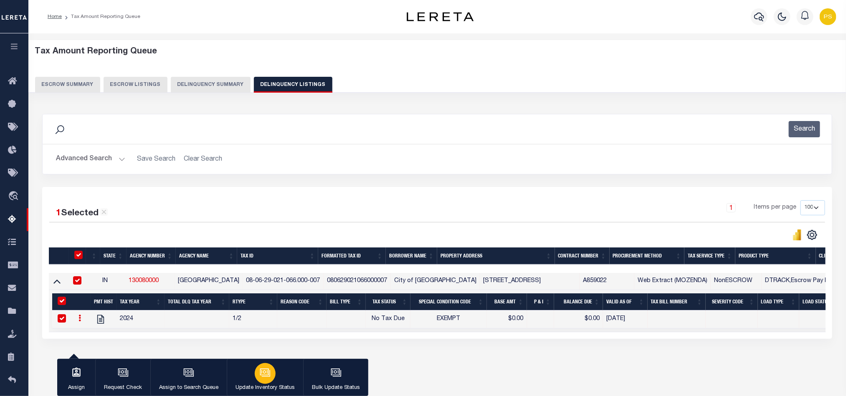
click at [269, 375] on icon "button" at bounding box center [266, 374] width 8 height 6
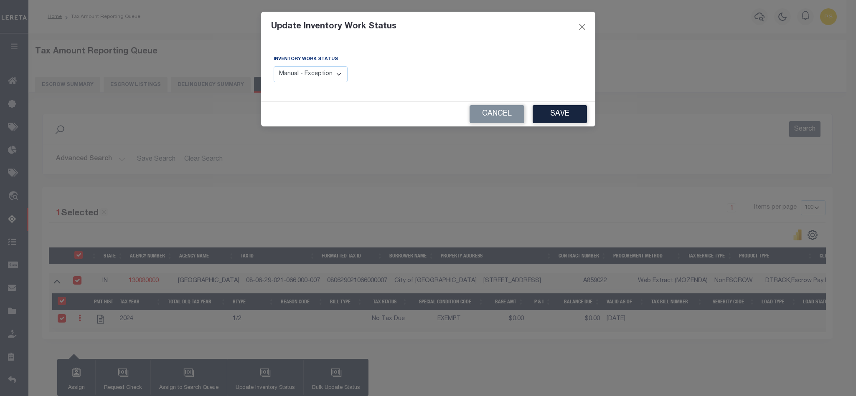
click at [322, 79] on select "Manual - Exception Pended - Awaiting Search Late Add Exception Completed" at bounding box center [311, 74] width 74 height 16
select select "4"
click at [274, 67] on select "Manual - Exception Pended - Awaiting Search Late Add Exception Completed" at bounding box center [311, 74] width 74 height 16
click at [570, 114] on button "Save" at bounding box center [560, 114] width 54 height 18
